Goal: Information Seeking & Learning: Learn about a topic

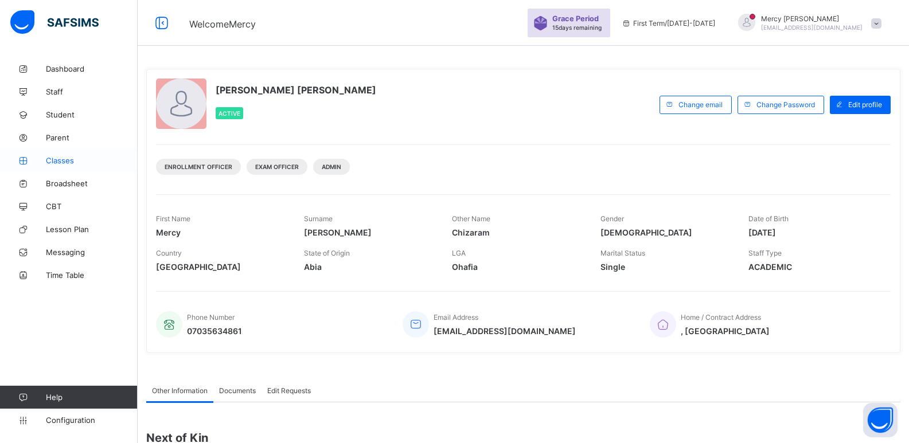
click at [68, 160] on span "Classes" at bounding box center [92, 160] width 92 height 9
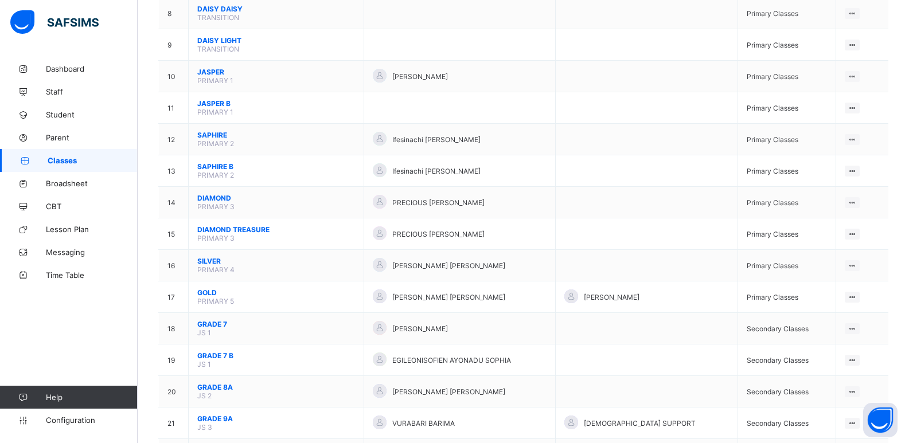
scroll to position [379, 0]
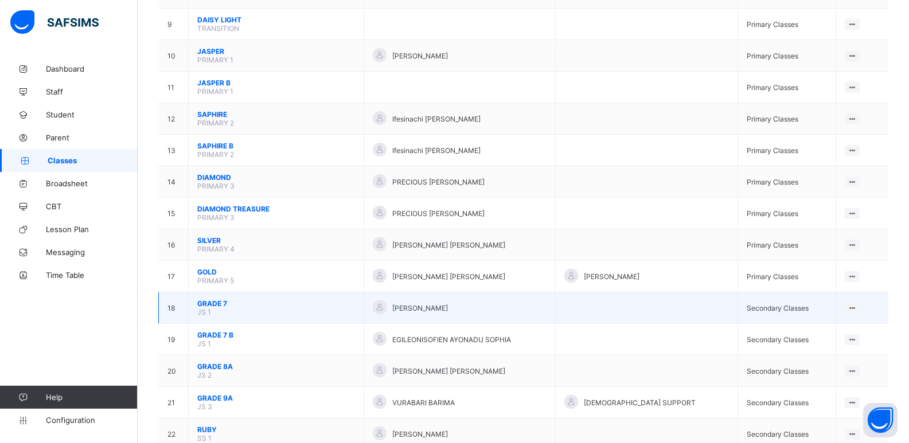
click at [221, 302] on span "GRADE 7" at bounding box center [276, 303] width 158 height 9
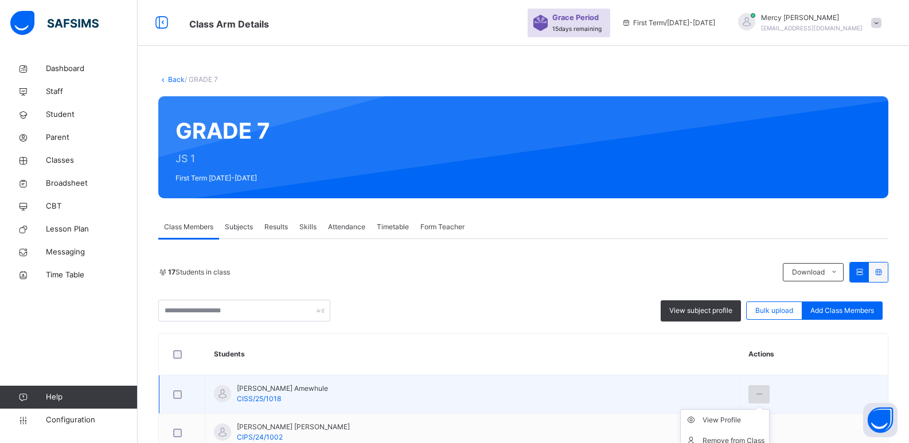
click at [764, 392] on icon at bounding box center [759, 395] width 10 height 10
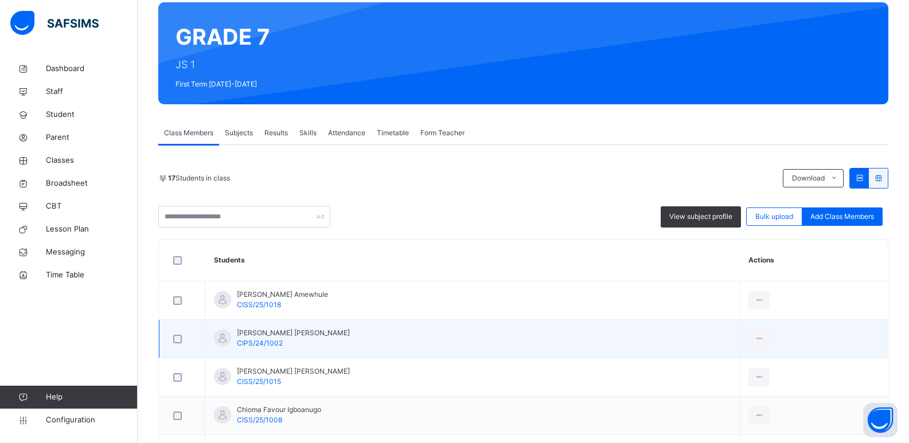
scroll to position [96, 0]
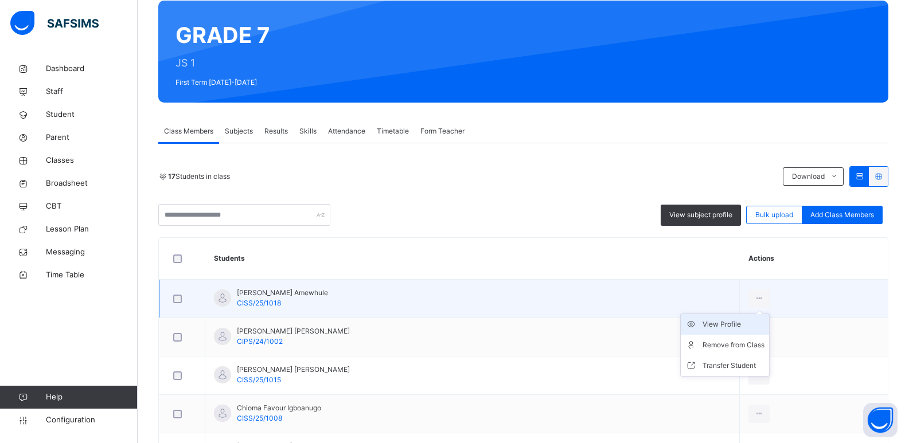
click at [761, 321] on div "View Profile" at bounding box center [734, 324] width 62 height 11
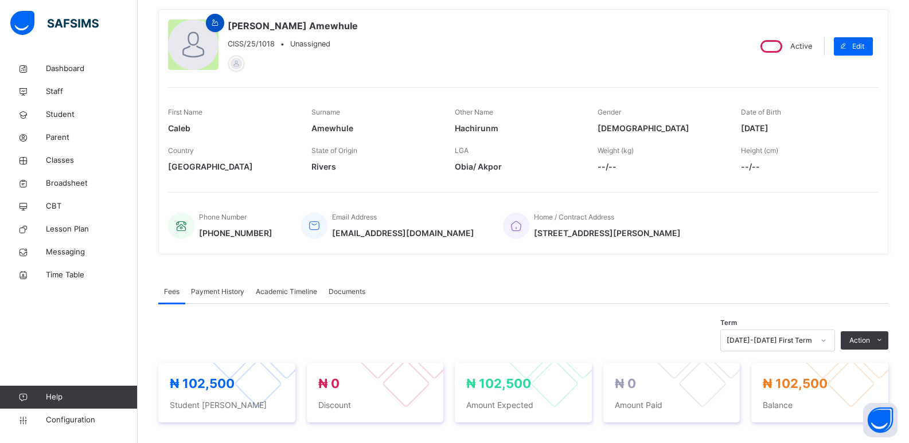
click at [211, 24] on icon at bounding box center [216, 23] width 10 height 10
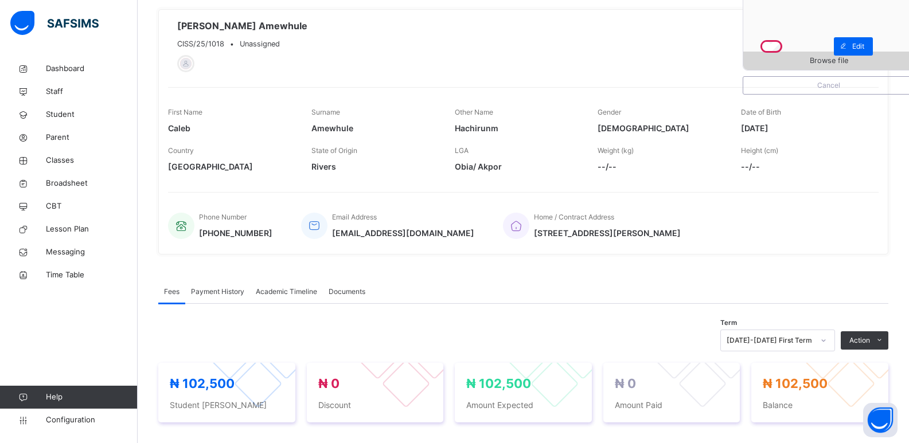
click at [839, 57] on span "Browse file" at bounding box center [829, 60] width 38 height 11
